Goal: Navigation & Orientation: Find specific page/section

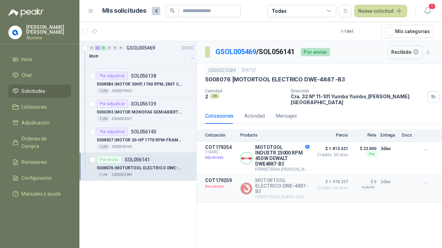
click at [33, 91] on span "Solicitudes" at bounding box center [33, 91] width 24 height 8
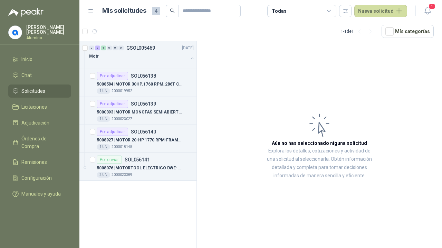
click at [37, 124] on span "Adjudicación" at bounding box center [35, 123] width 28 height 8
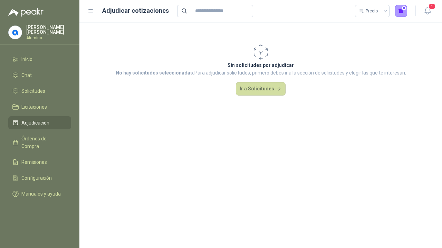
click at [36, 136] on span "Órdenes de Compra" at bounding box center [42, 142] width 43 height 15
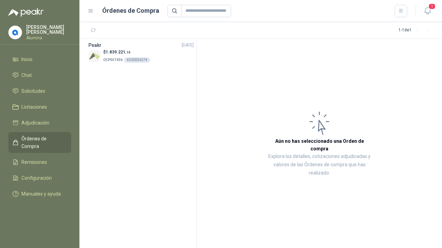
click at [29, 90] on span "Solicitudes" at bounding box center [33, 91] width 24 height 8
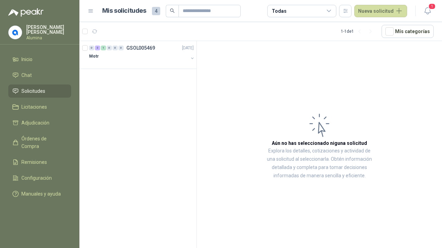
click at [139, 59] on div "Motr" at bounding box center [138, 56] width 99 height 8
